Goal: Transaction & Acquisition: Purchase product/service

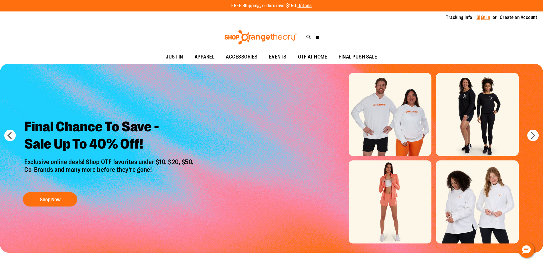
type input "**********"
click at [477, 17] on link "Sign In" at bounding box center [484, 17] width 14 height 6
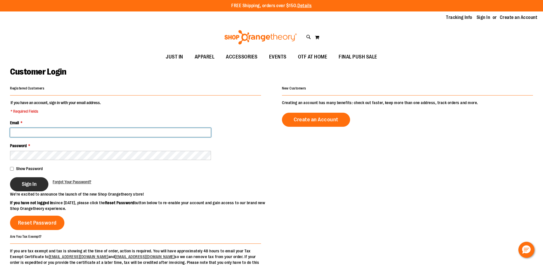
type input "**********"
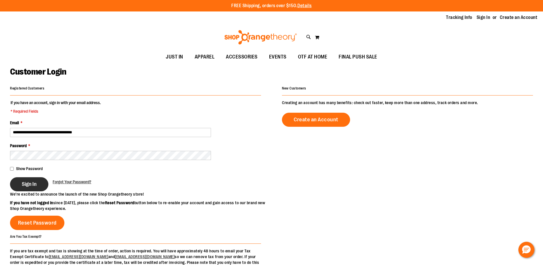
type input "**********"
click at [33, 186] on span "Sign In" at bounding box center [29, 184] width 15 height 6
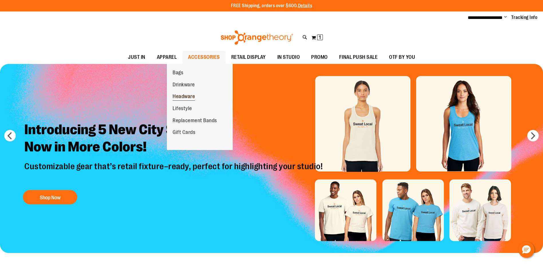
type input "**********"
click at [185, 97] on span "Headware" at bounding box center [184, 96] width 22 height 7
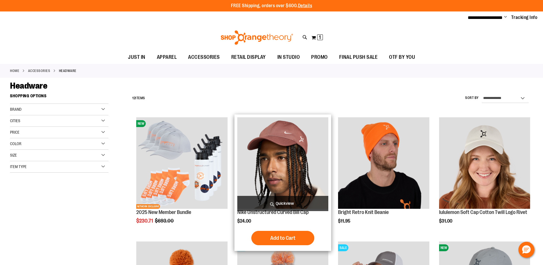
type input "**********"
click at [265, 186] on img "product" at bounding box center [282, 162] width 91 height 91
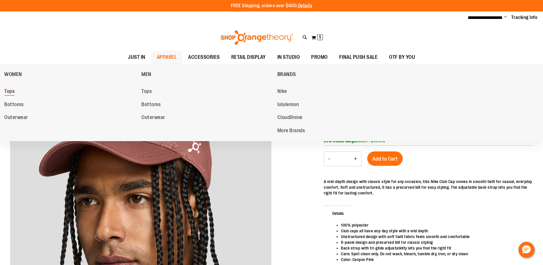
type input "**********"
click at [12, 91] on span "Tops" at bounding box center [9, 91] width 10 height 7
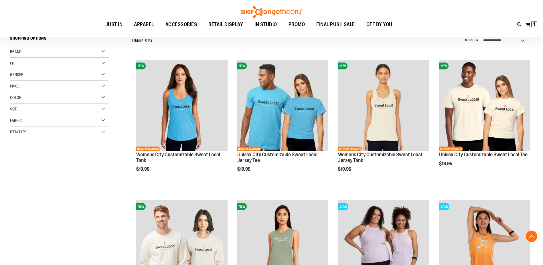
scroll to position [257, 0]
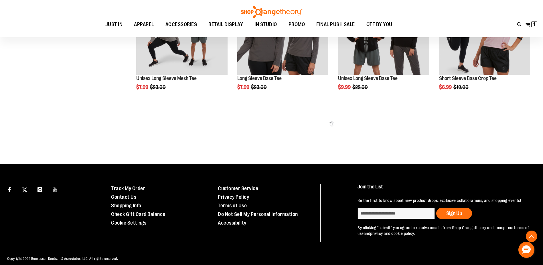
scroll to position [425, 0]
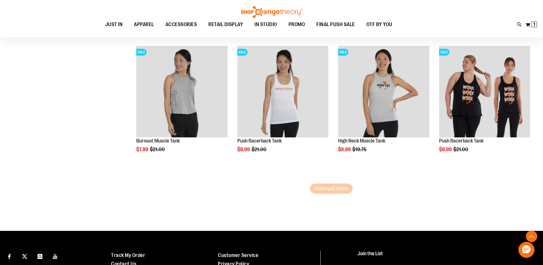
scroll to position [1199, 0]
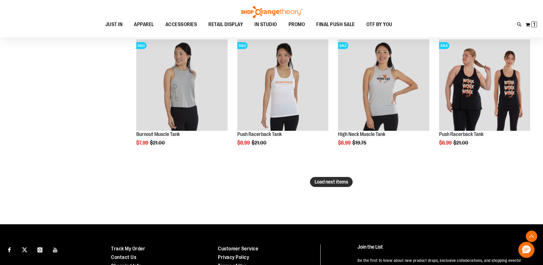
type input "**********"
click at [329, 183] on span "Load next items" at bounding box center [332, 182] width 34 height 6
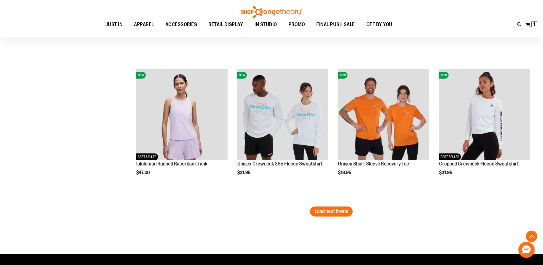
scroll to position [1600, 0]
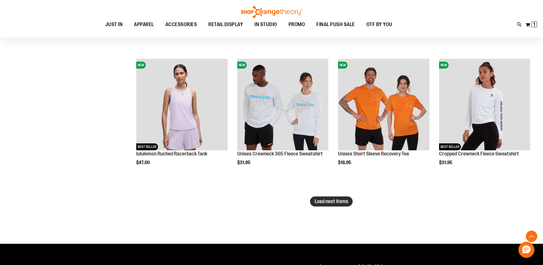
click at [336, 200] on span "Load next items" at bounding box center [332, 201] width 34 height 6
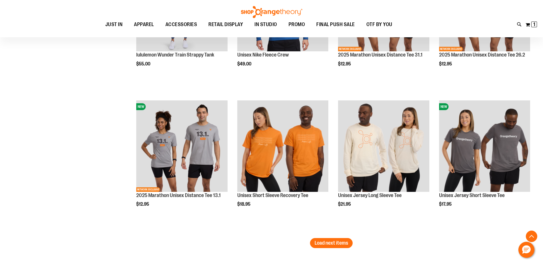
scroll to position [2029, 0]
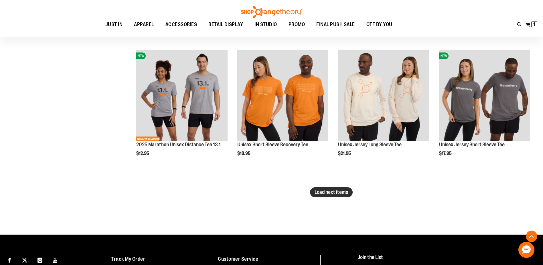
click at [340, 190] on span "Load next items" at bounding box center [332, 192] width 34 height 6
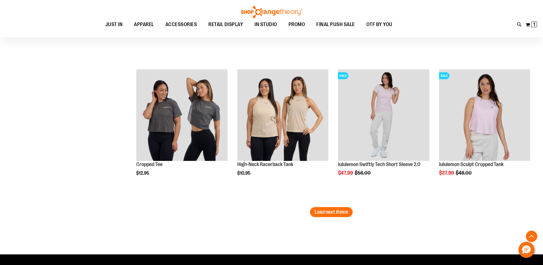
scroll to position [2430, 0]
click at [327, 212] on span "Load next items" at bounding box center [332, 212] width 34 height 6
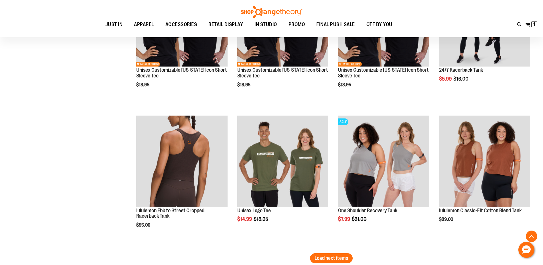
scroll to position [2860, 0]
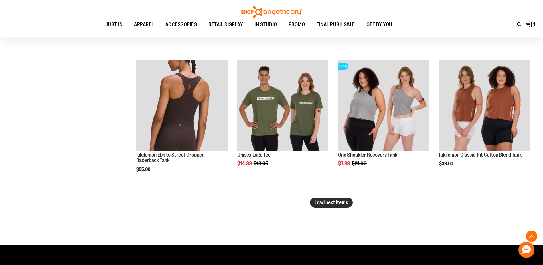
click at [330, 204] on span "Load next items" at bounding box center [332, 202] width 34 height 6
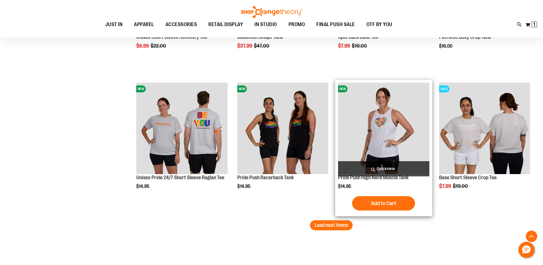
scroll to position [3290, 0]
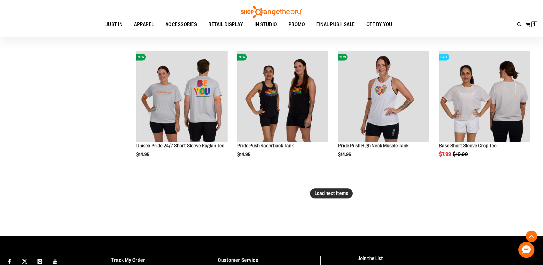
click at [334, 189] on button "Load next items" at bounding box center [331, 193] width 43 height 10
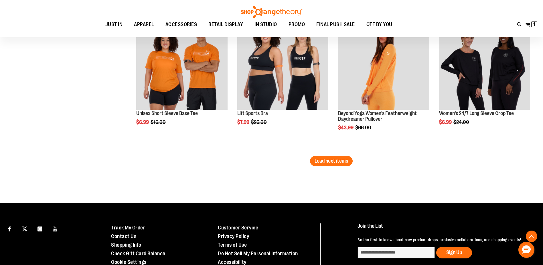
scroll to position [3748, 0]
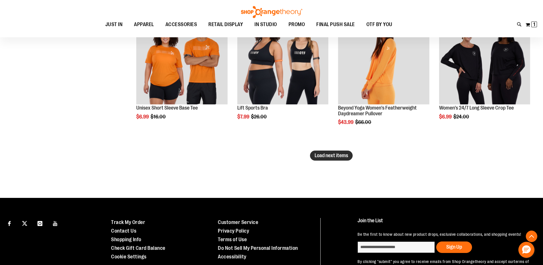
click at [329, 157] on span "Load next items" at bounding box center [332, 155] width 34 height 6
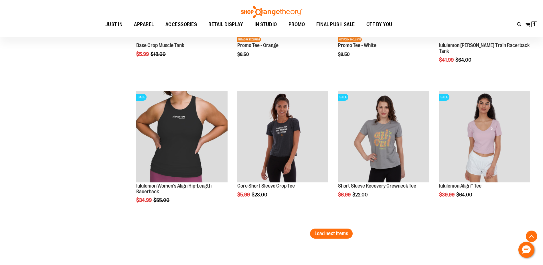
scroll to position [4092, 0]
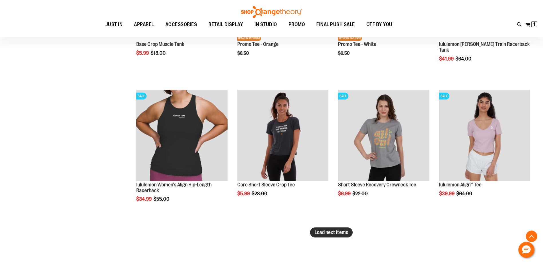
click at [325, 231] on span "Load next items" at bounding box center [332, 232] width 34 height 6
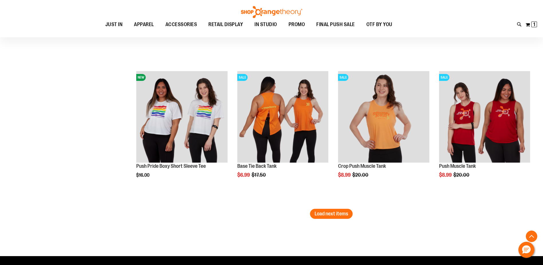
scroll to position [4521, 0]
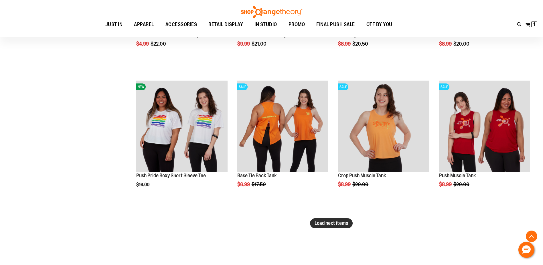
click at [331, 222] on span "Load next items" at bounding box center [332, 223] width 34 height 6
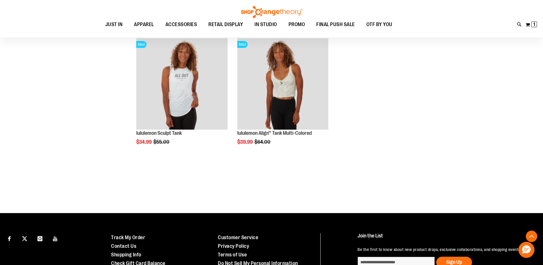
scroll to position [5045, 0]
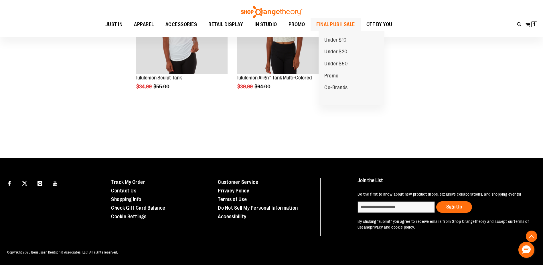
click at [355, 23] on span "FINAL PUSH SALE" at bounding box center [336, 24] width 39 height 13
click at [343, 39] on span "Under $10" at bounding box center [336, 40] width 22 height 7
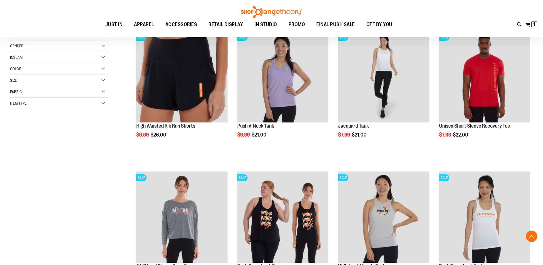
scroll to position [114, 0]
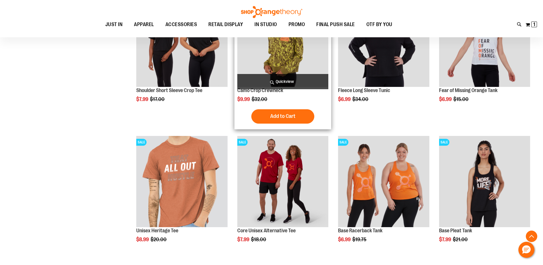
scroll to position [544, 0]
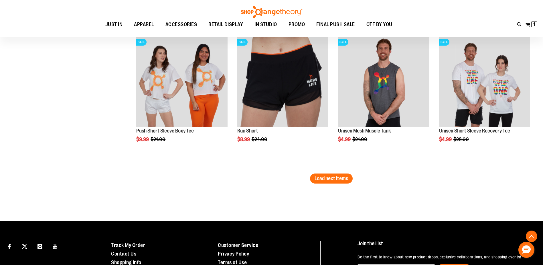
scroll to position [1203, 0]
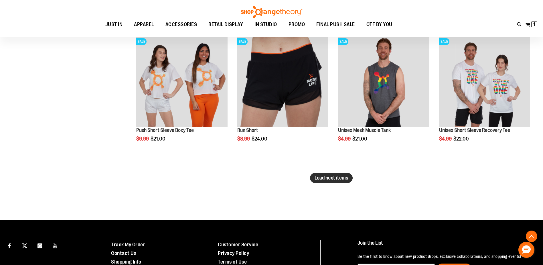
type input "**********"
click at [339, 174] on button "Load next items" at bounding box center [331, 178] width 43 height 10
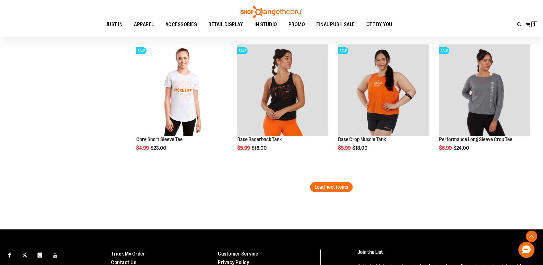
scroll to position [1632, 0]
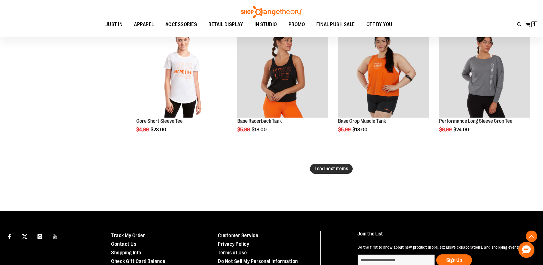
click at [317, 166] on span "Load next items" at bounding box center [332, 169] width 34 height 6
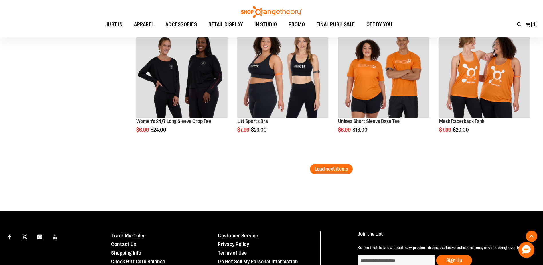
scroll to position [2062, 0]
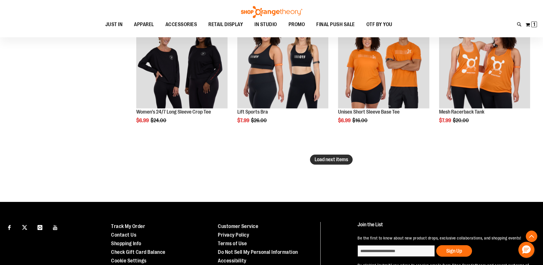
click at [342, 156] on span "Load next items" at bounding box center [332, 159] width 34 height 6
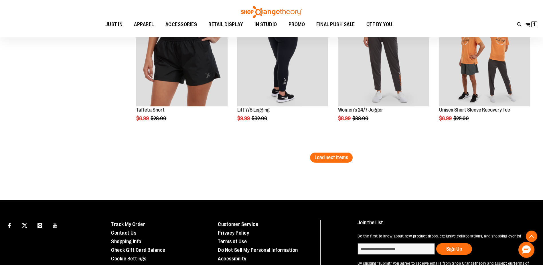
scroll to position [2520, 0]
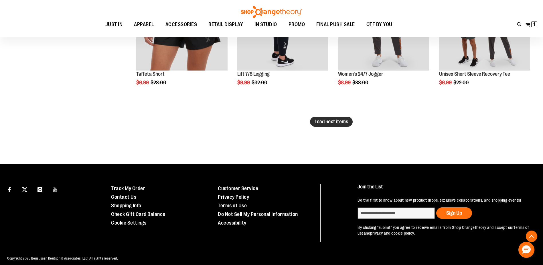
click at [337, 124] on span "Load next items" at bounding box center [332, 122] width 34 height 6
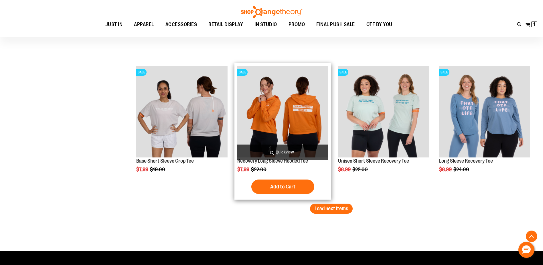
scroll to position [2864, 0]
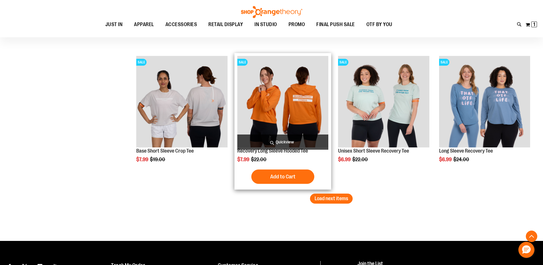
click at [261, 104] on img "product" at bounding box center [282, 101] width 91 height 91
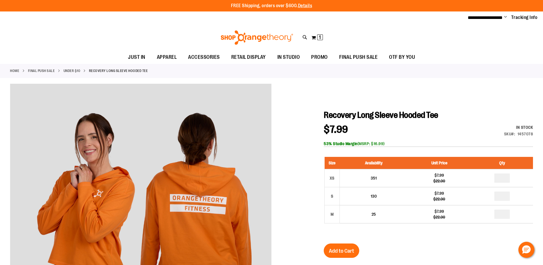
type input "**********"
click at [406, 253] on div "Recovery Long Sleeve Hooded Tee $7.99 Regular Price $22.00 In stock Only %1 lef…" at bounding box center [428, 243] width 209 height 267
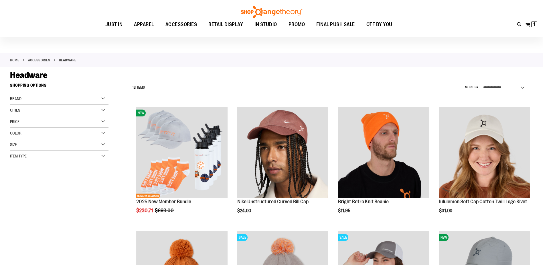
scroll to position [28, 0]
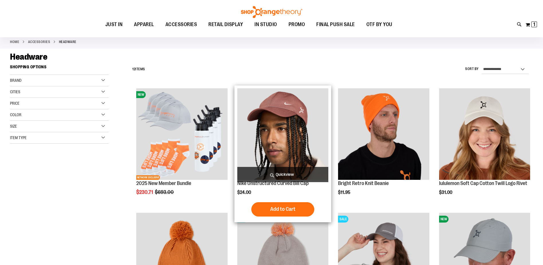
type input "**********"
click at [292, 146] on img "product" at bounding box center [282, 133] width 91 height 91
click at [290, 210] on span "Add to Cart" at bounding box center [282, 209] width 25 height 6
